Goal: Transaction & Acquisition: Purchase product/service

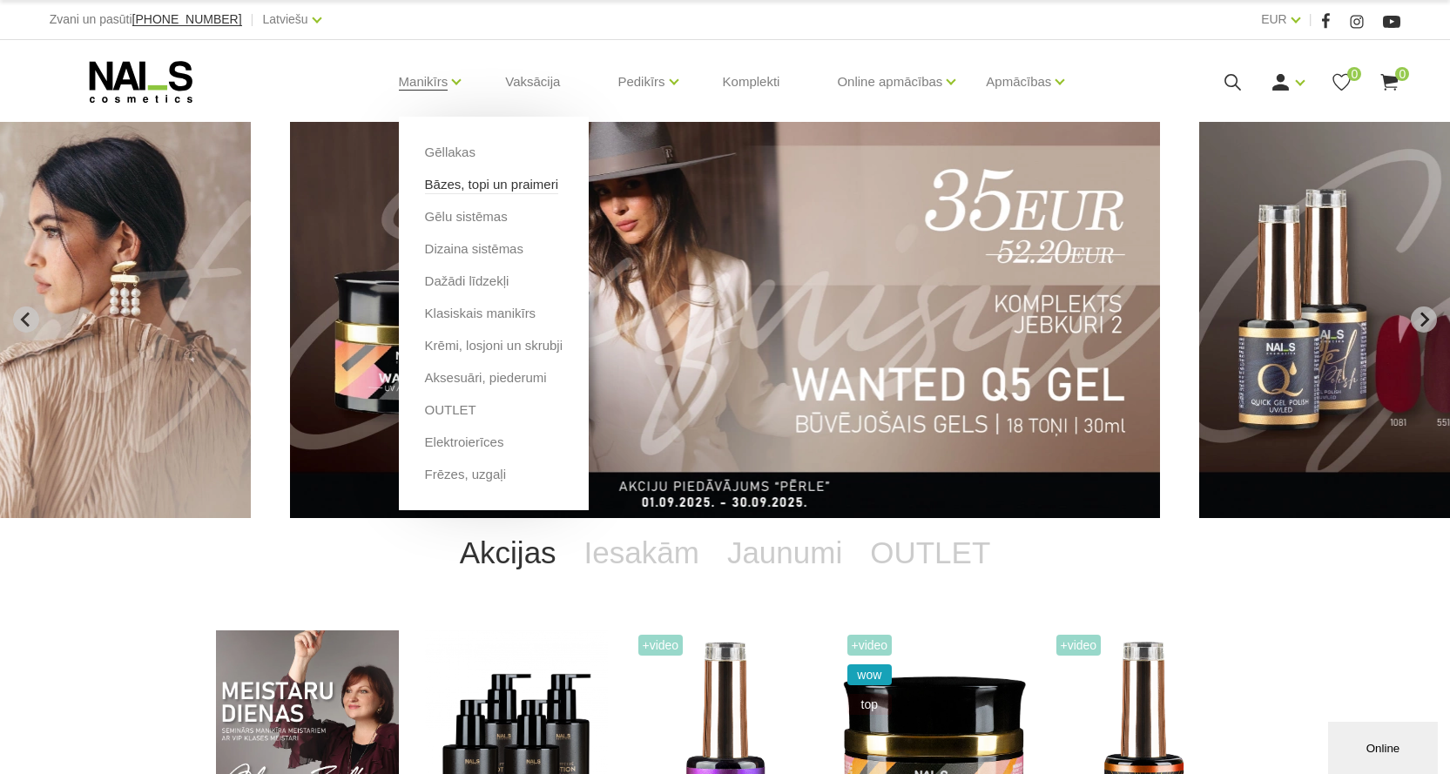
click at [446, 187] on link "Bāzes, topi un praimeri" at bounding box center [491, 184] width 133 height 19
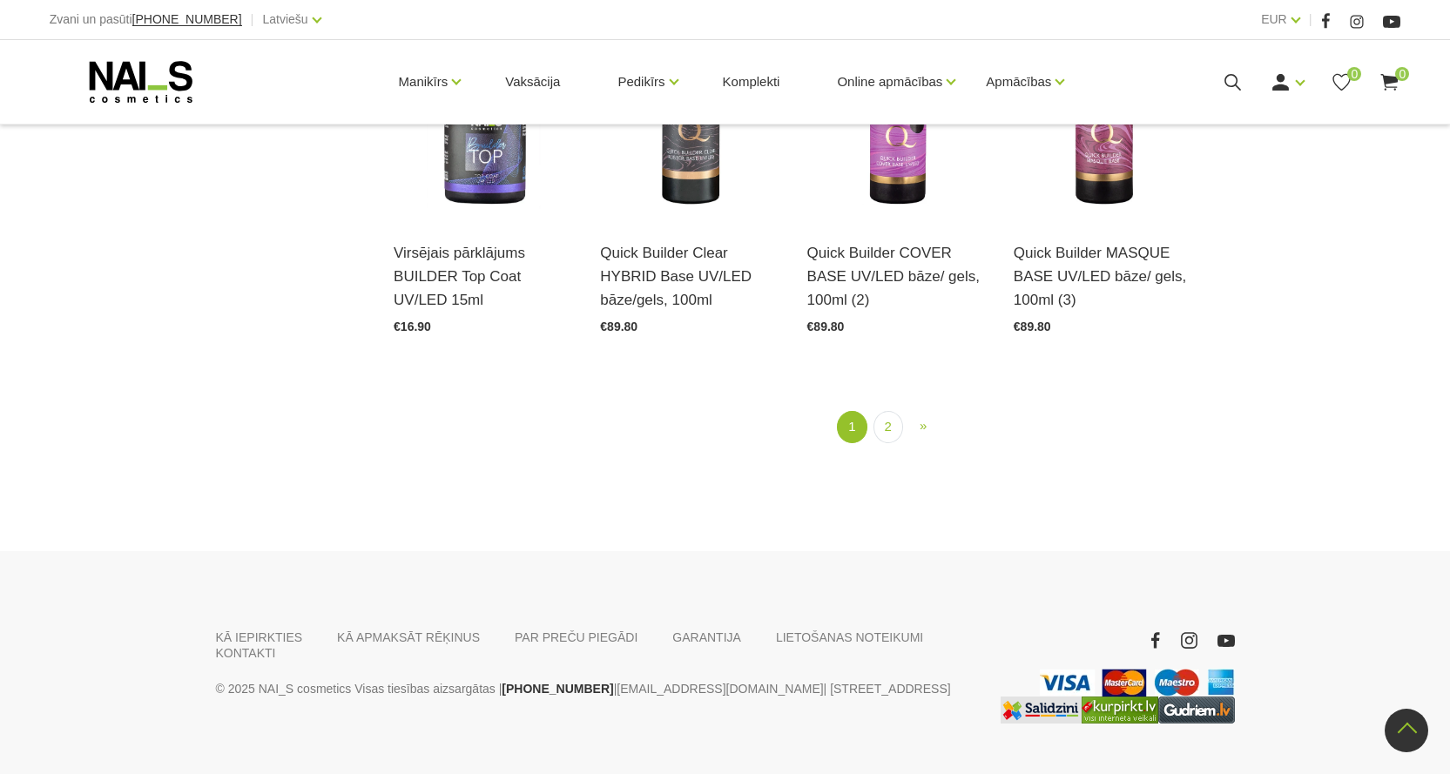
scroll to position [1480, 0]
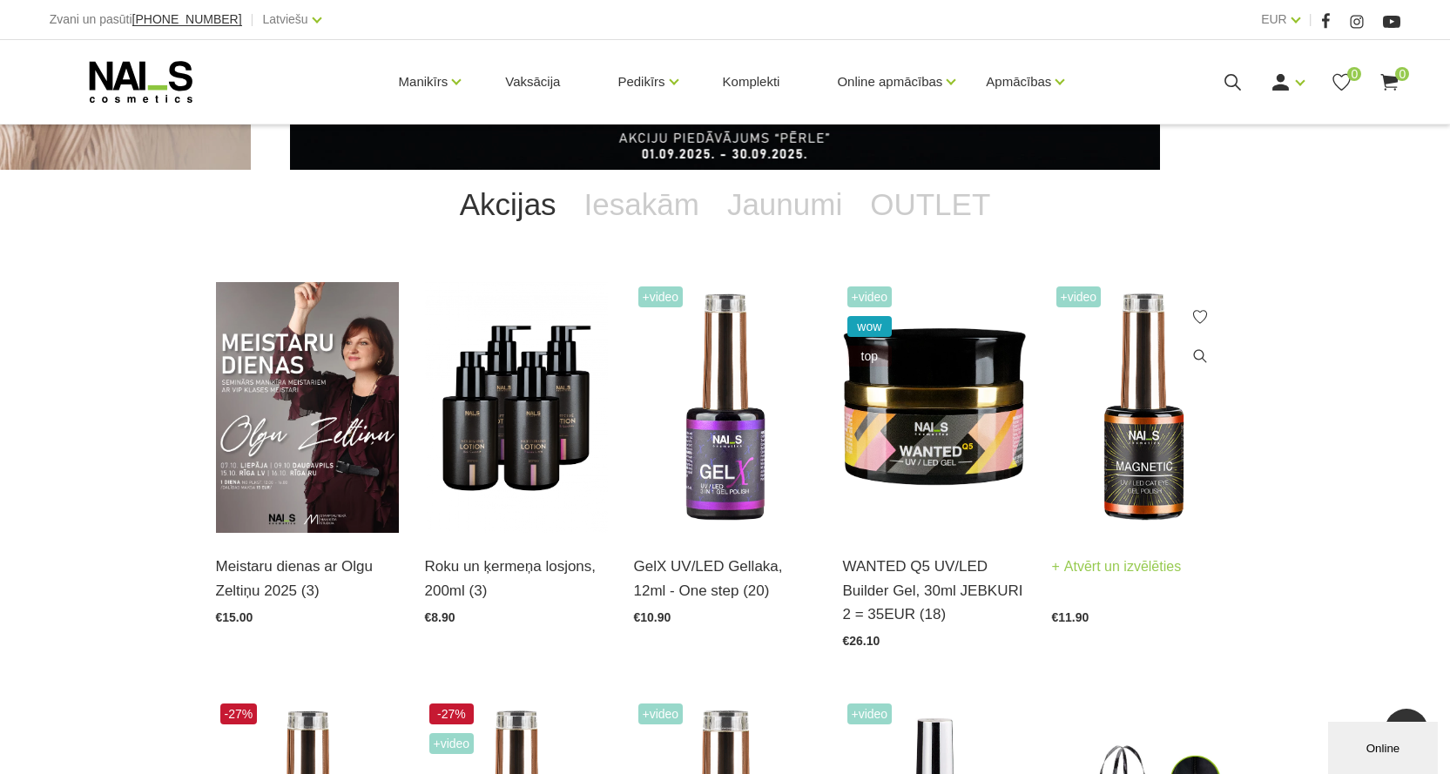
click at [1133, 450] on img at bounding box center [1143, 408] width 183 height 252
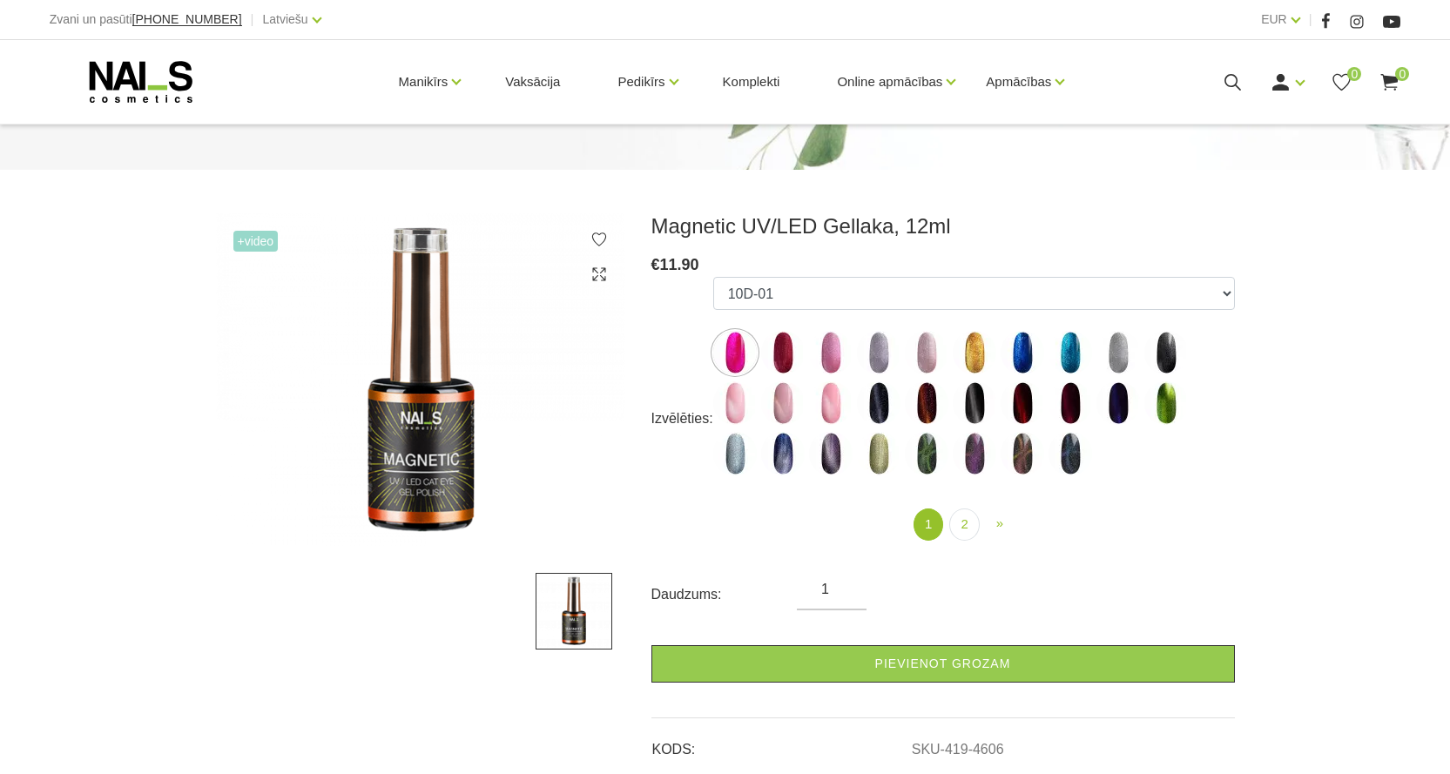
scroll to position [174, 0]
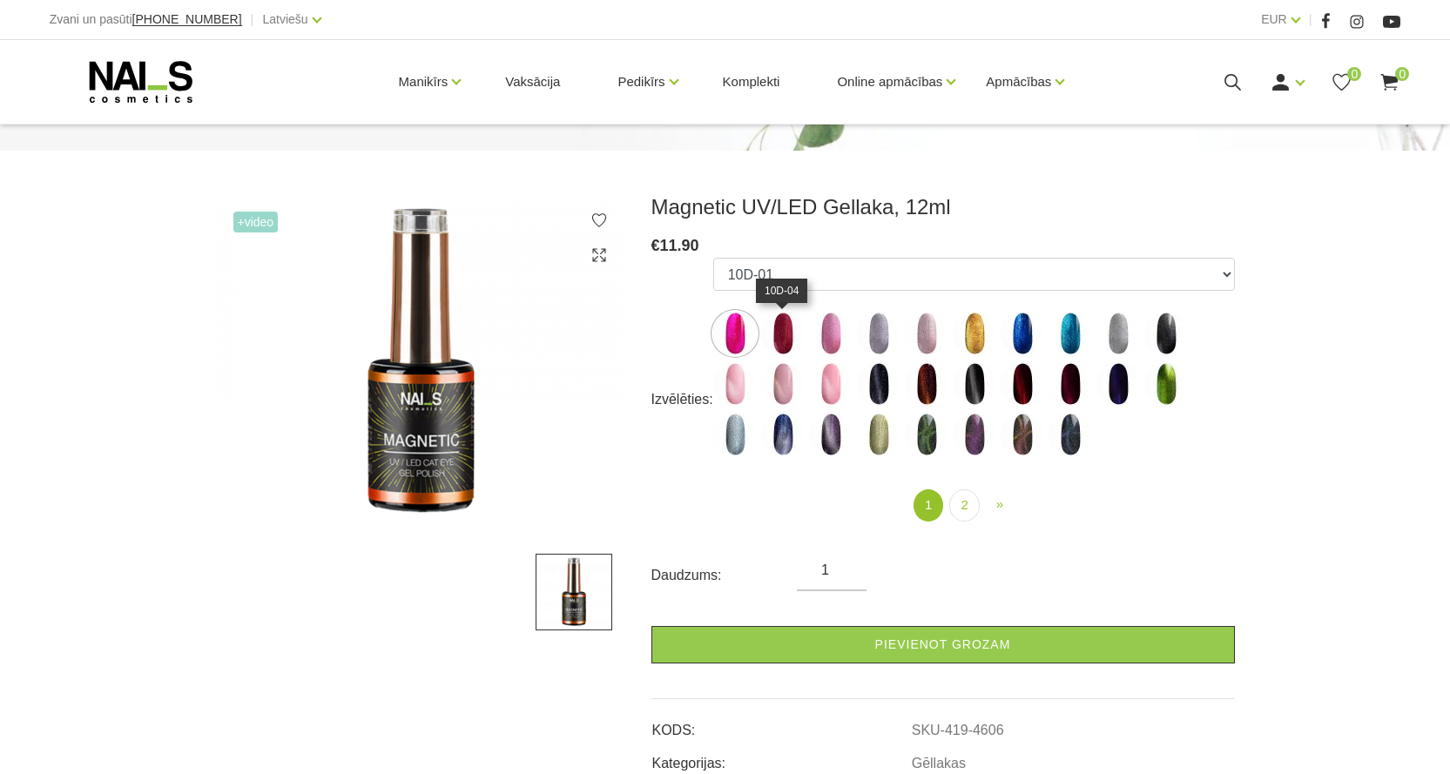
click at [781, 344] on img at bounding box center [783, 334] width 44 height 44
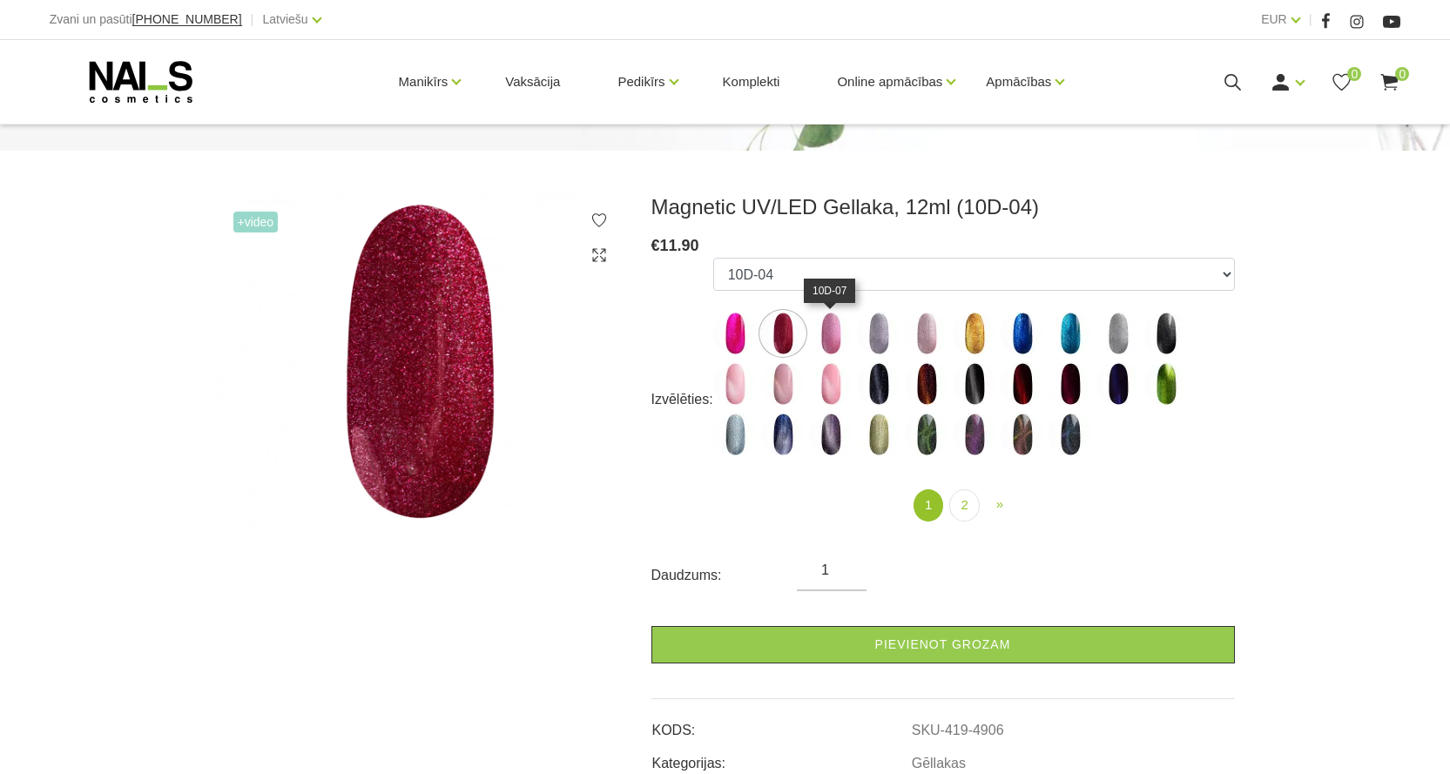
click at [836, 334] on img at bounding box center [831, 334] width 44 height 44
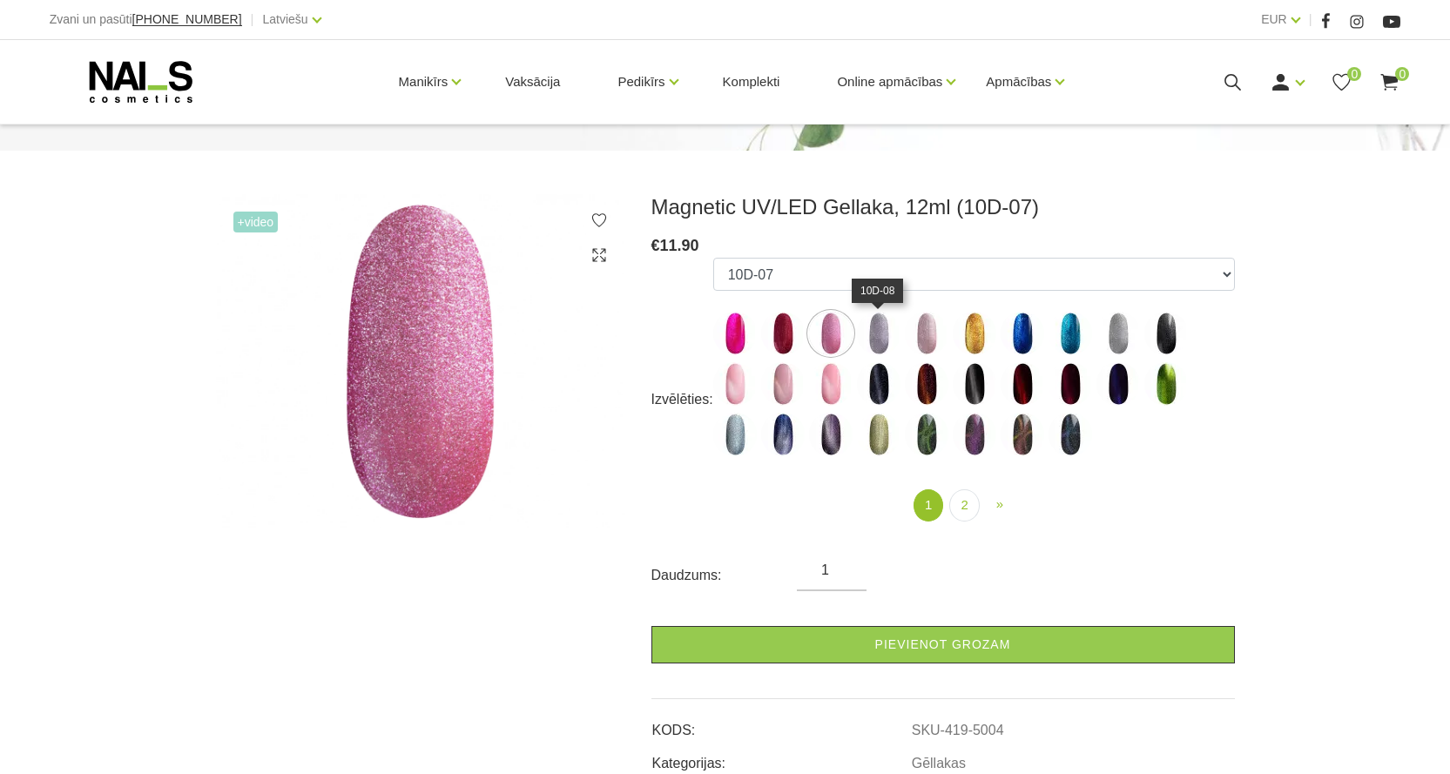
click at [871, 334] on img at bounding box center [879, 334] width 44 height 44
select select "5005"
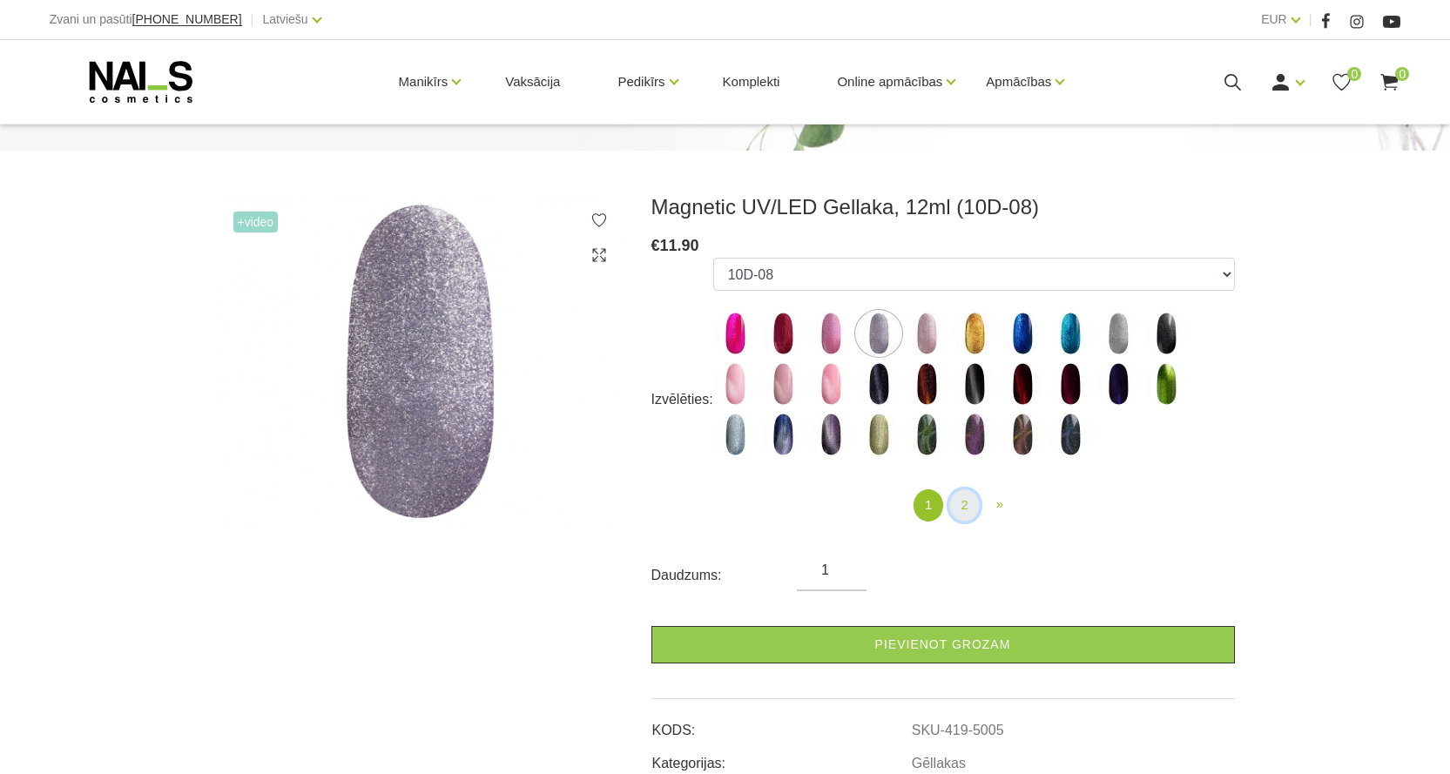
click at [960, 503] on link "2" at bounding box center [964, 505] width 30 height 32
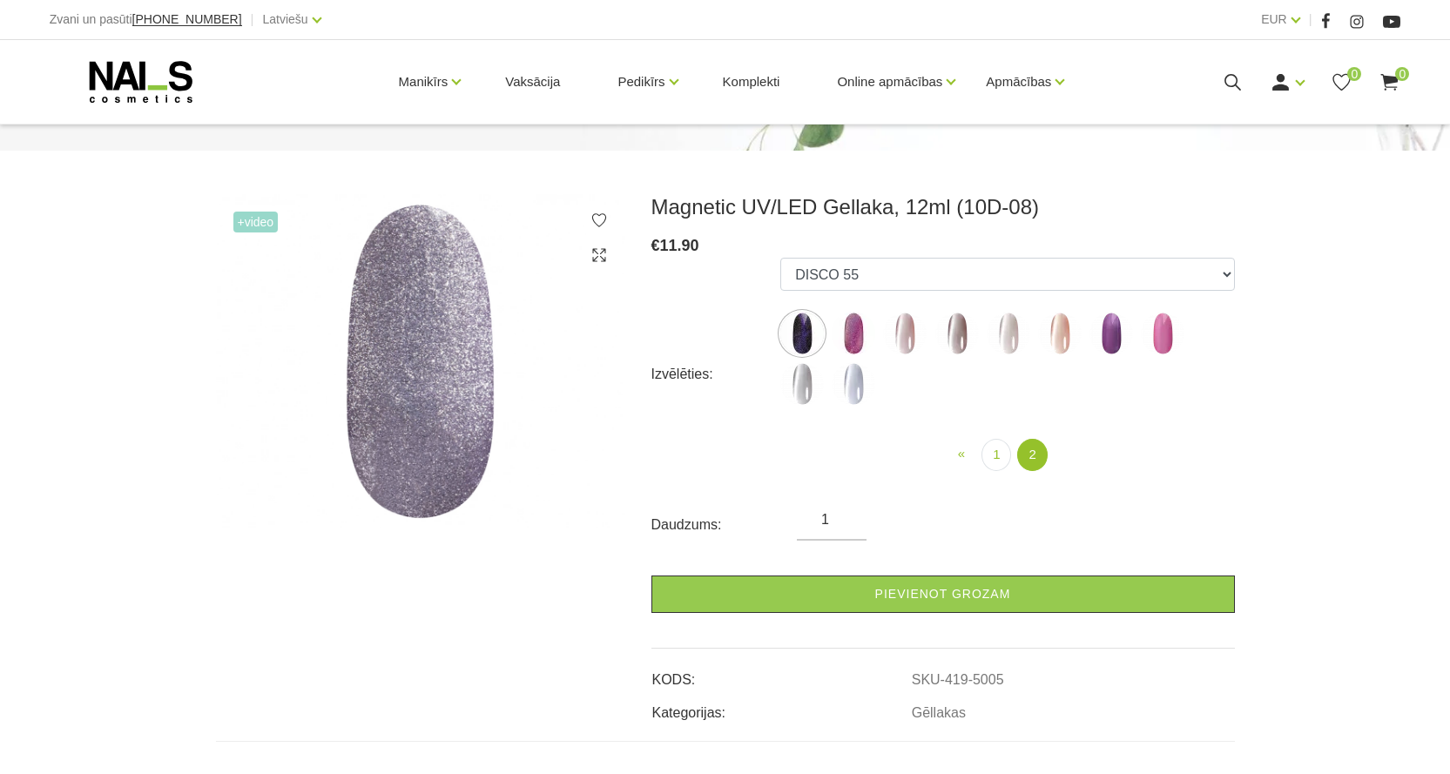
click at [855, 334] on img at bounding box center [854, 334] width 44 height 44
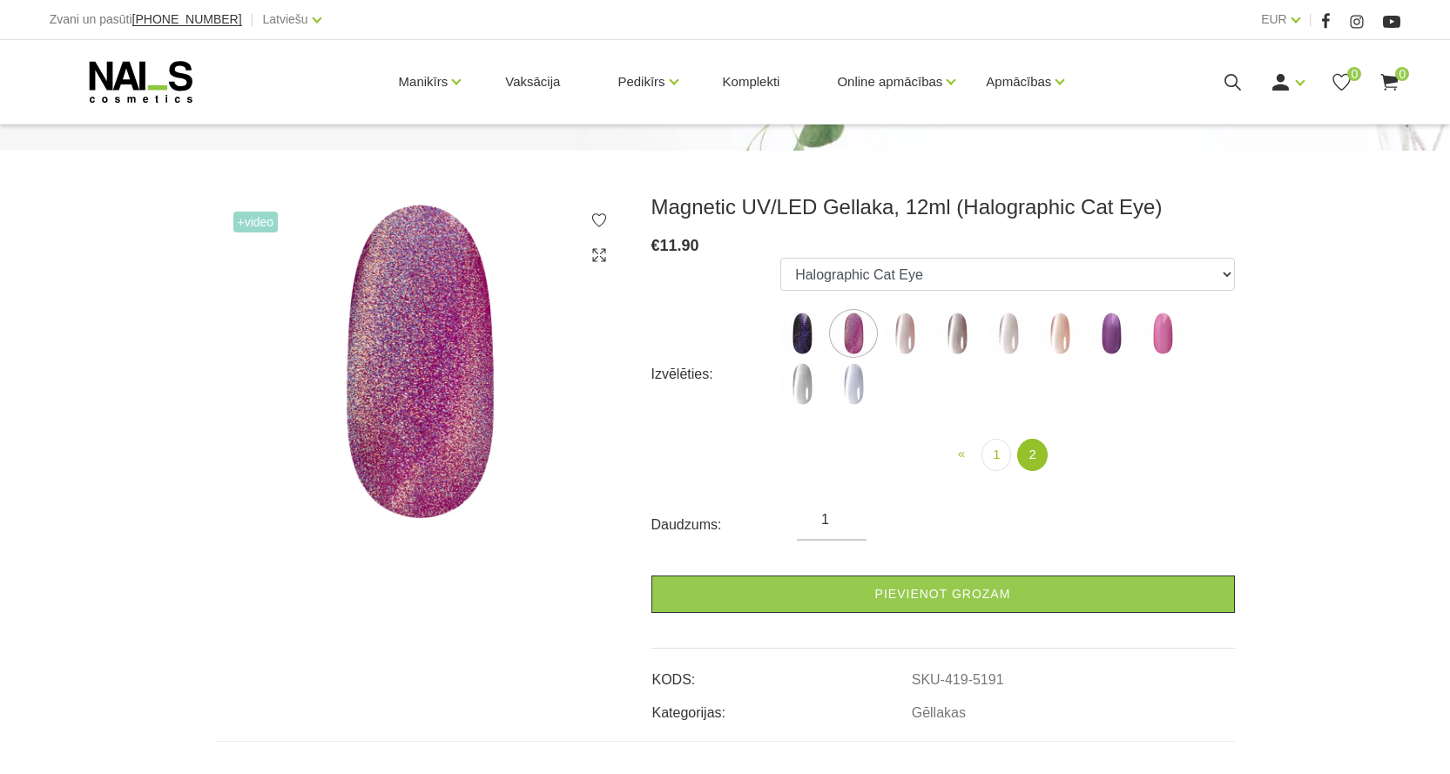
click at [907, 344] on img at bounding box center [905, 334] width 44 height 44
select select "6299"
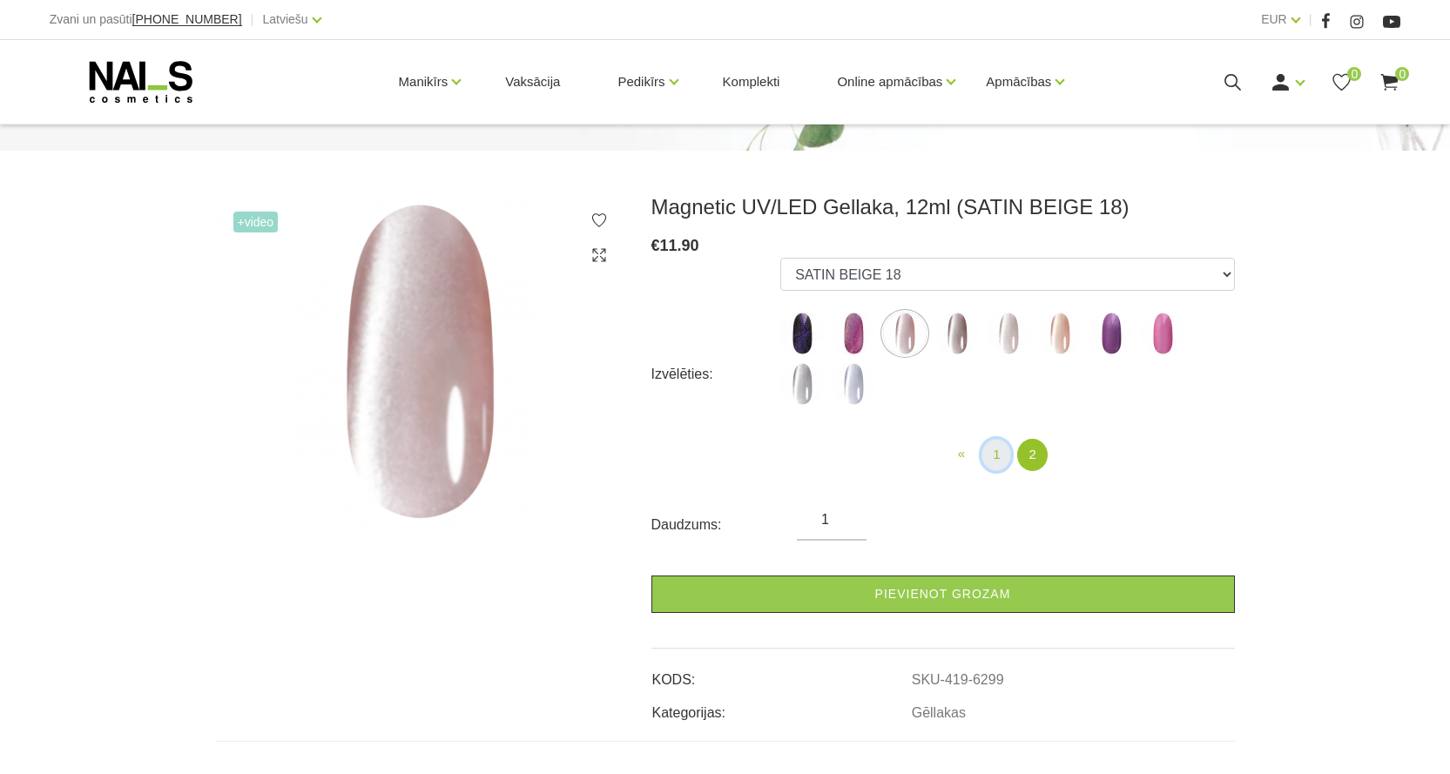
click at [998, 453] on link "1" at bounding box center [996, 455] width 30 height 32
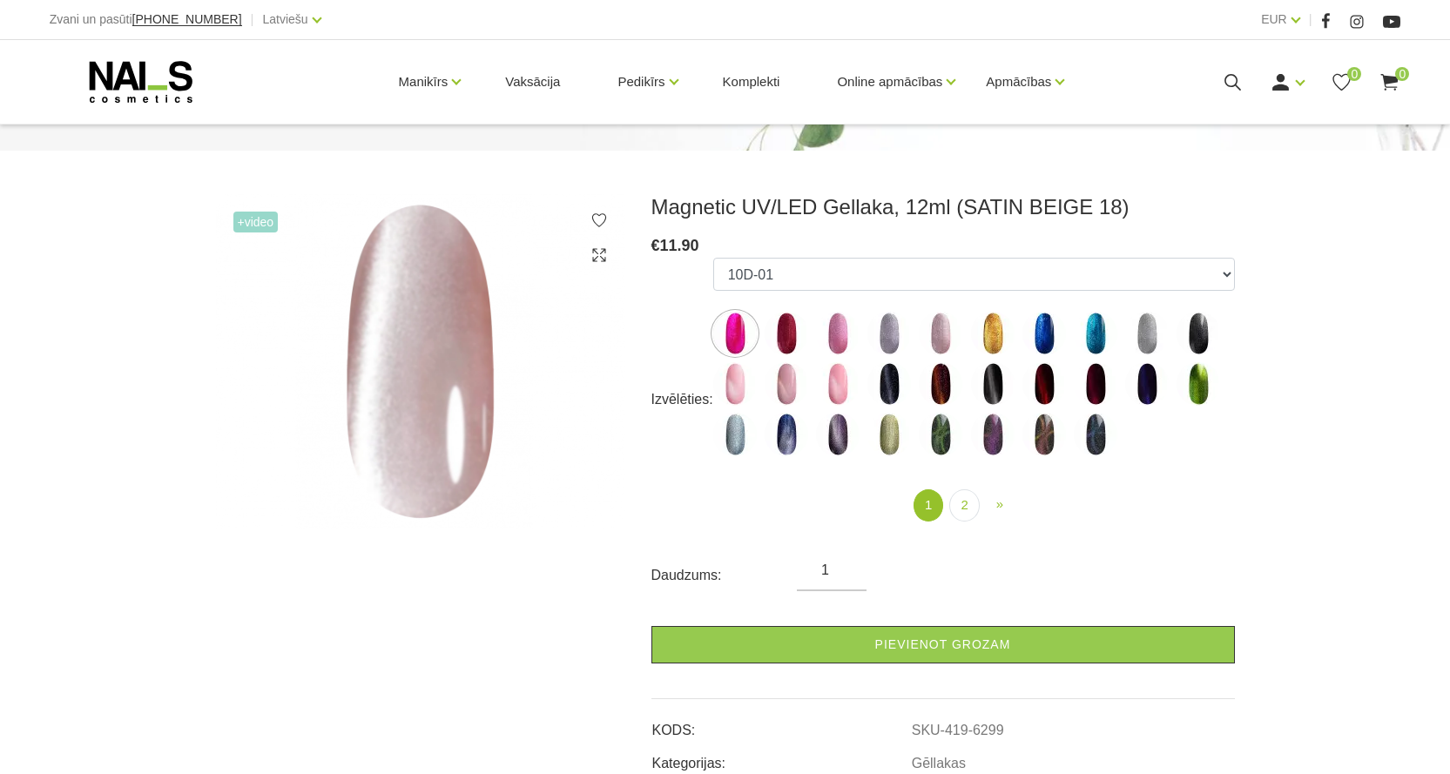
click at [782, 442] on img at bounding box center [787, 435] width 44 height 44
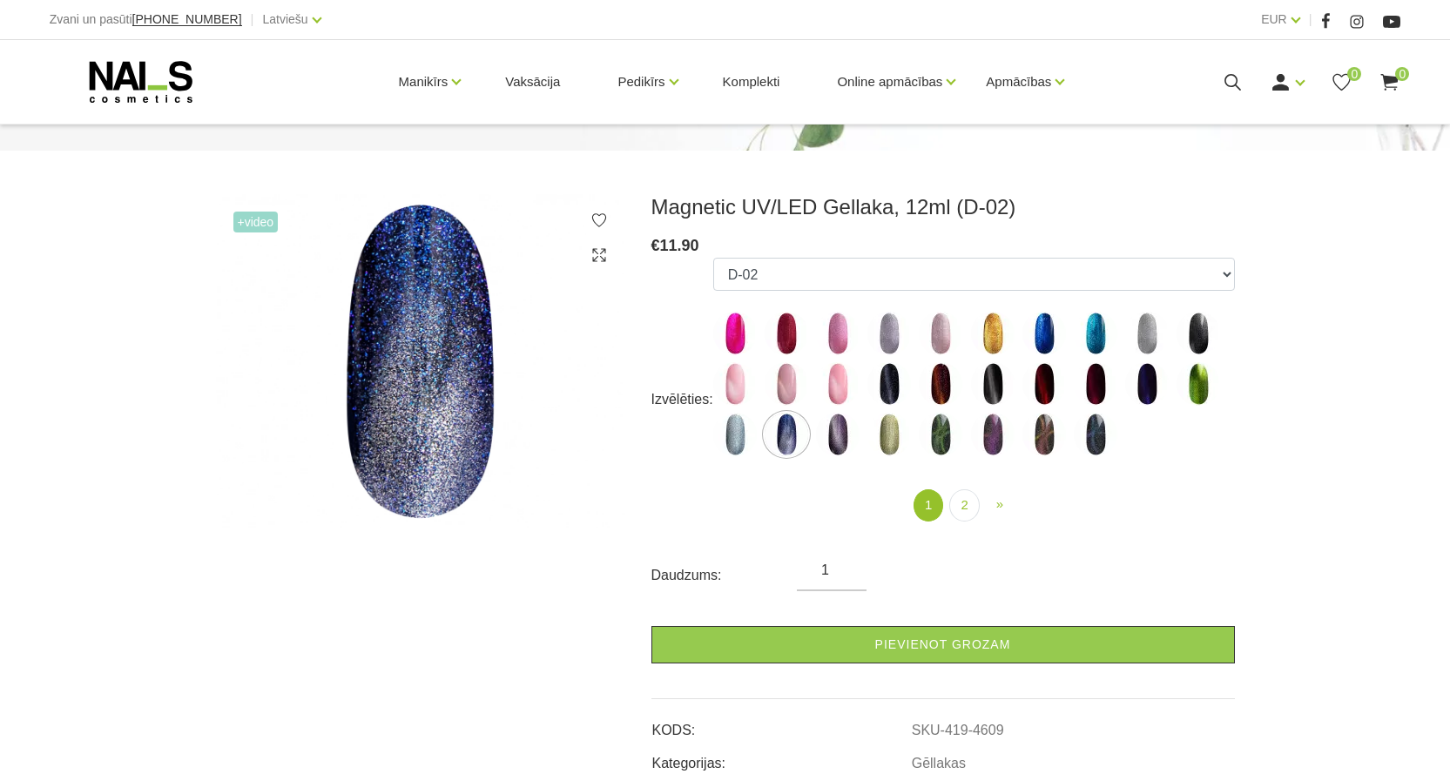
click at [730, 328] on img at bounding box center [735, 334] width 44 height 44
select select "4836"
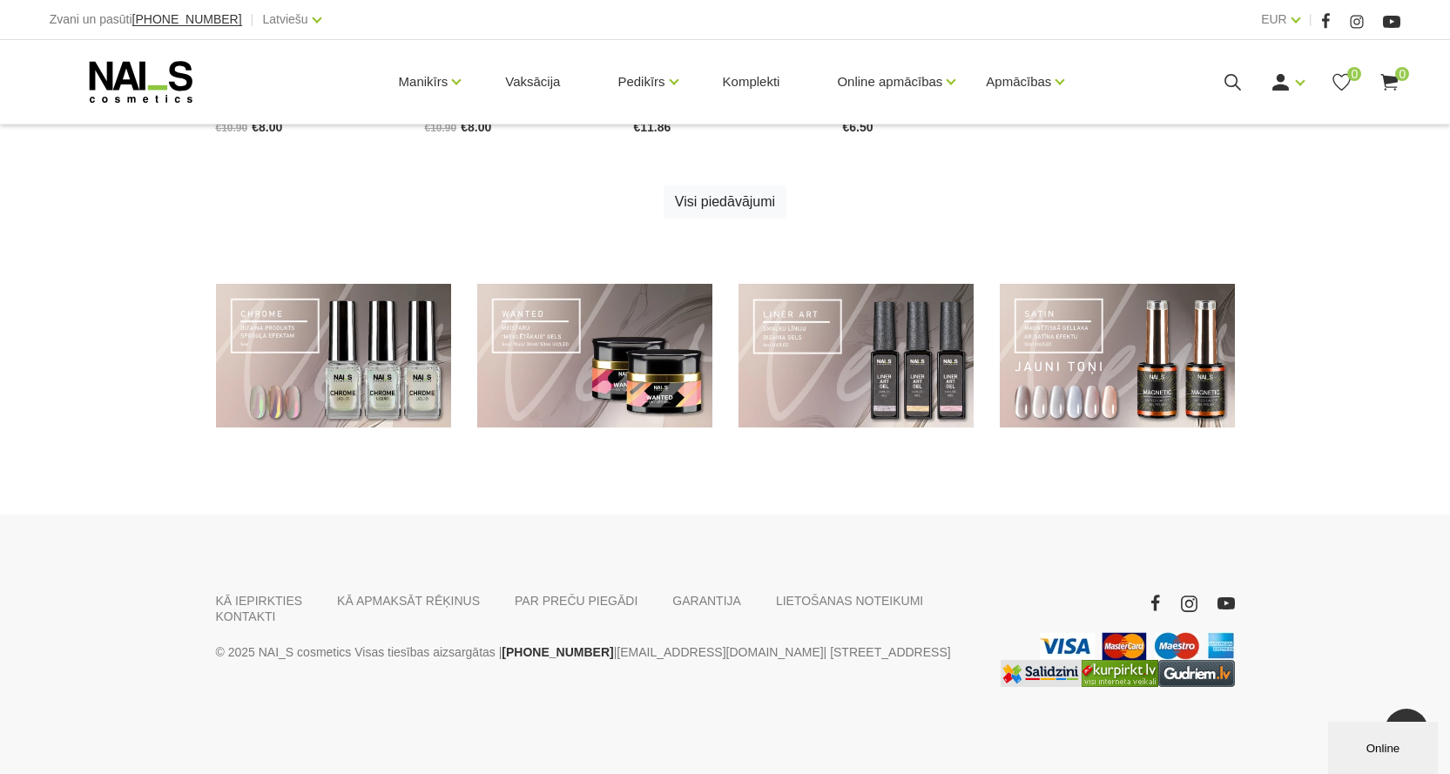
scroll to position [646, 0]
